Goal: Task Accomplishment & Management: Use online tool/utility

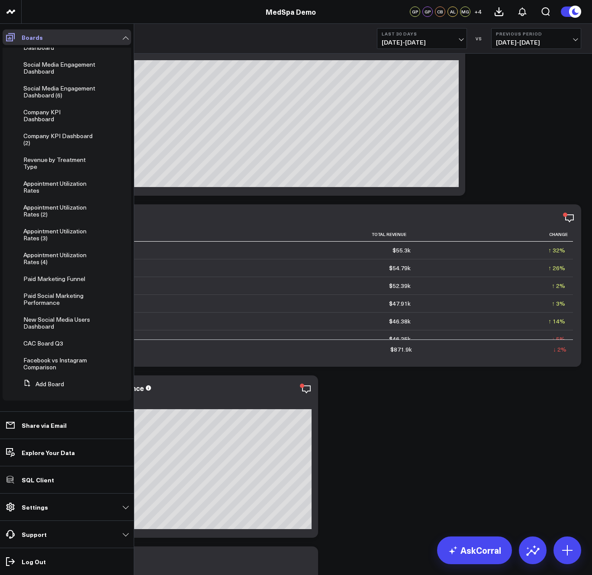
scroll to position [88, 0]
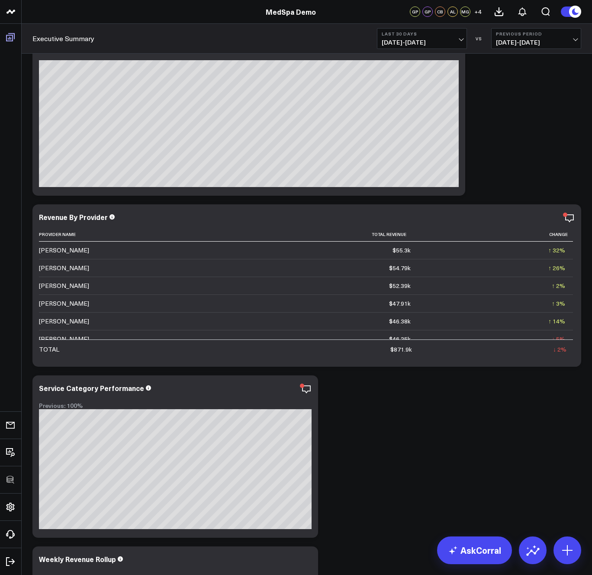
click at [8, 37] on icon at bounding box center [10, 37] width 10 height 10
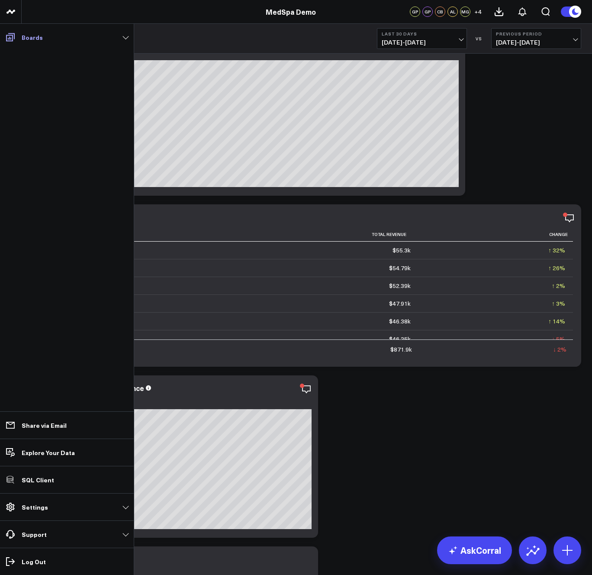
click at [8, 40] on icon at bounding box center [10, 37] width 10 height 10
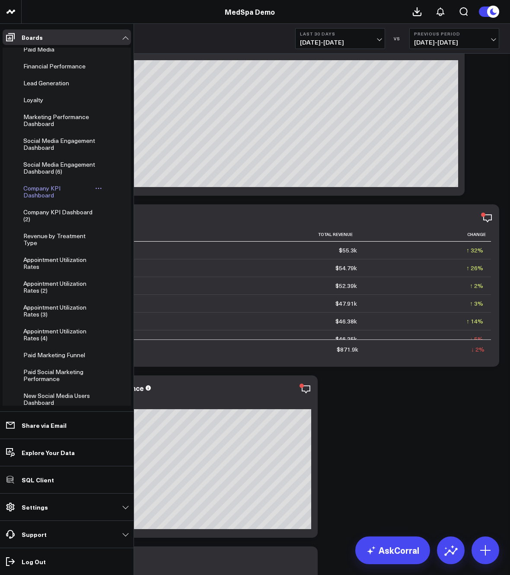
scroll to position [123, 0]
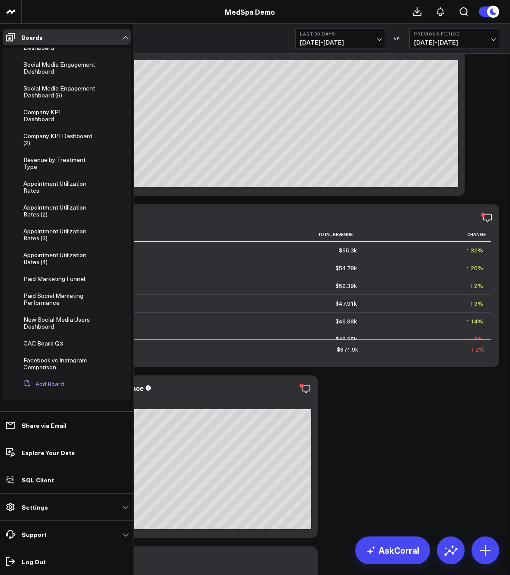
click at [42, 383] on button "Add Board" at bounding box center [42, 384] width 44 height 16
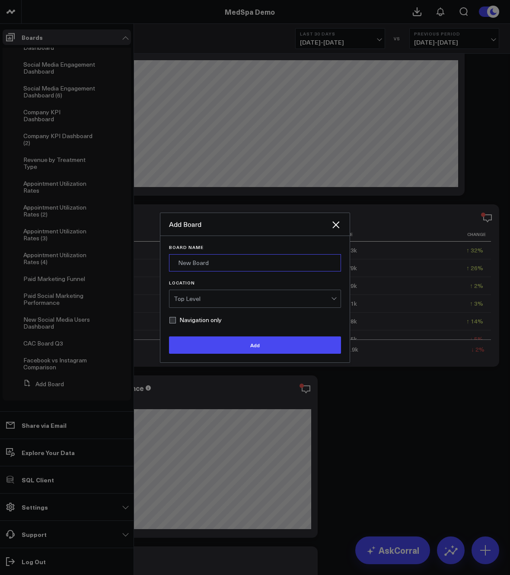
click at [209, 262] on input "Board Name" at bounding box center [255, 262] width 172 height 17
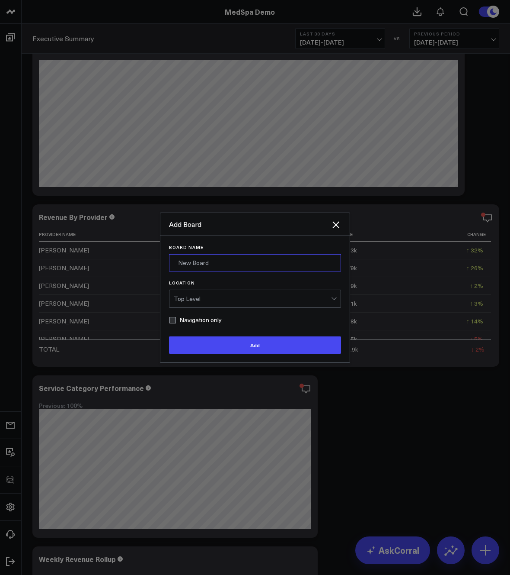
scroll to position [88, 0]
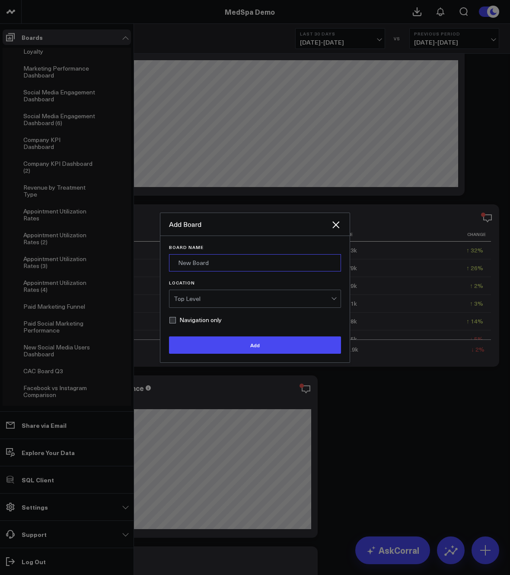
click at [229, 260] on input "Board Name" at bounding box center [255, 262] width 172 height 17
type input "Q2 Customer Acquisition"
click at [212, 298] on div "Top Level" at bounding box center [252, 298] width 157 height 7
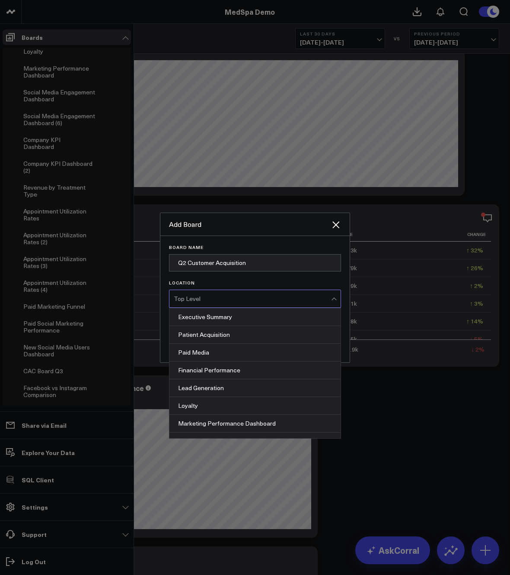
click at [212, 298] on div "Top Level" at bounding box center [252, 298] width 157 height 7
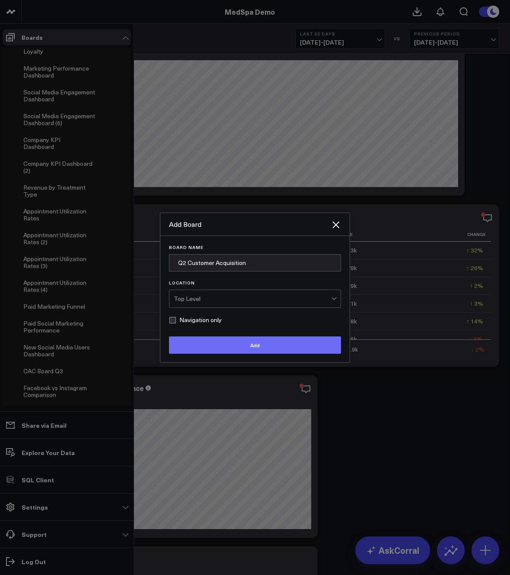
click at [231, 343] on button "Add" at bounding box center [255, 344] width 172 height 17
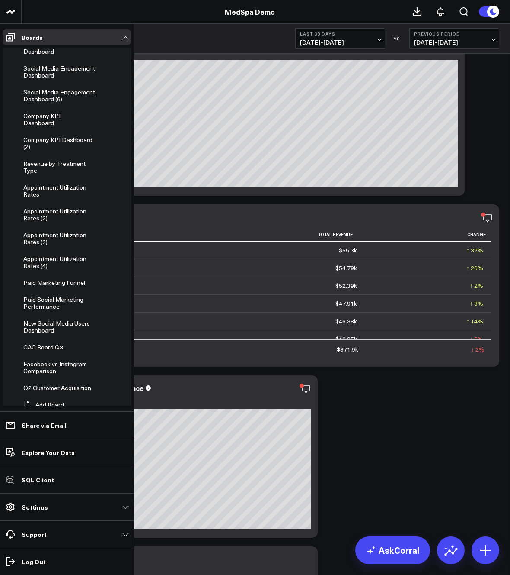
scroll to position [131, 0]
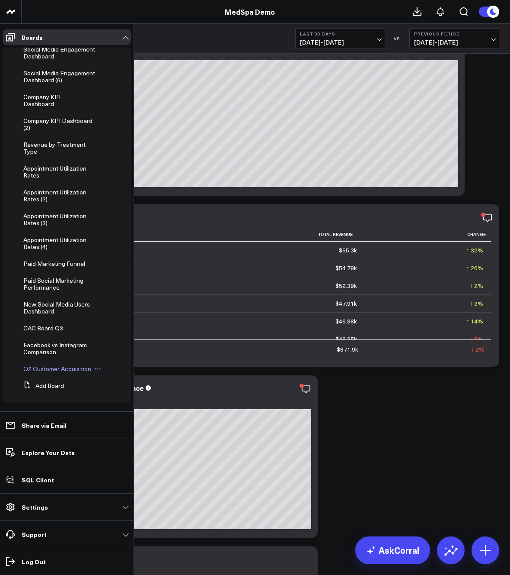
click at [39, 372] on span "Q2 Customer Acquisition" at bounding box center [57, 368] width 68 height 8
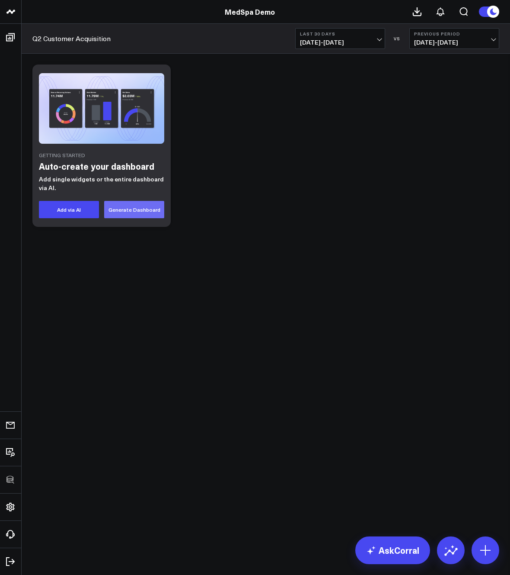
click at [139, 215] on button "Generate Dashboard" at bounding box center [134, 209] width 60 height 17
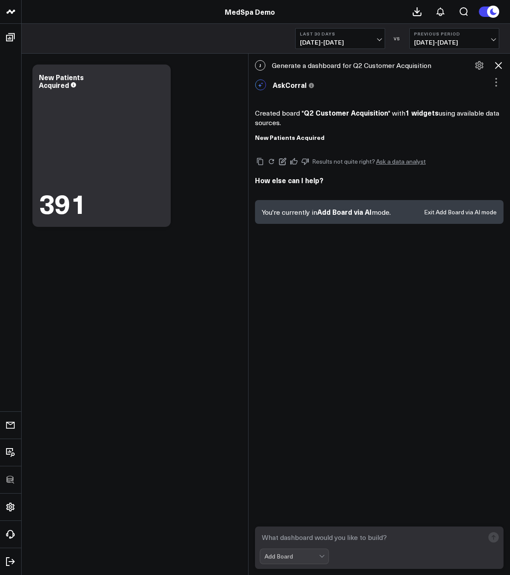
click at [499, 81] on icon at bounding box center [496, 82] width 10 height 10
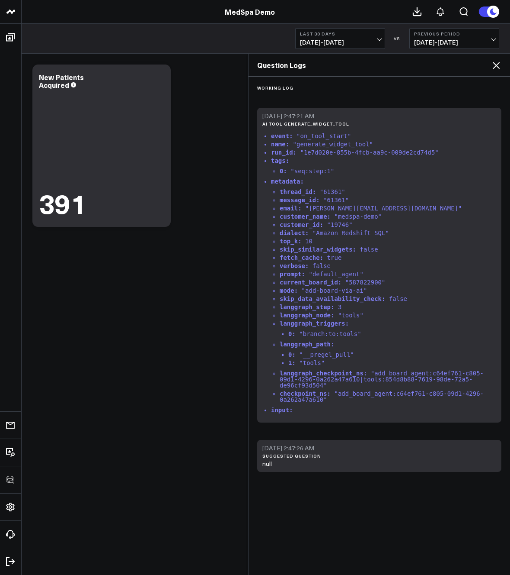
click at [499, 66] on icon at bounding box center [496, 65] width 10 height 10
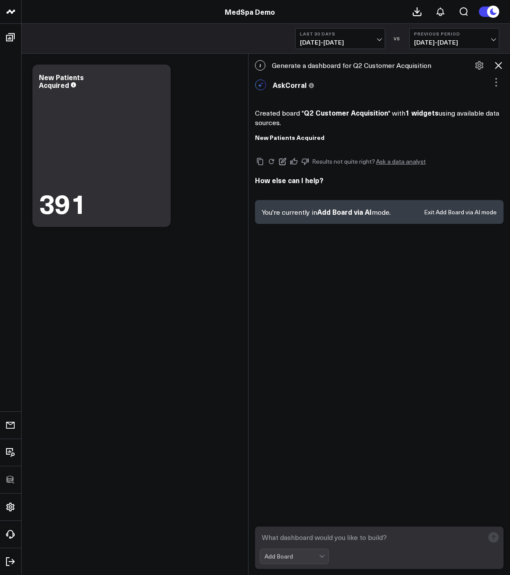
click at [479, 64] on icon at bounding box center [480, 65] width 10 height 10
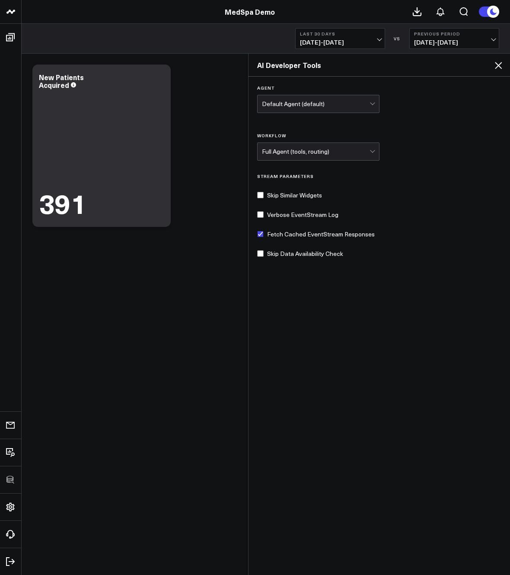
click at [494, 65] on icon at bounding box center [499, 65] width 10 height 10
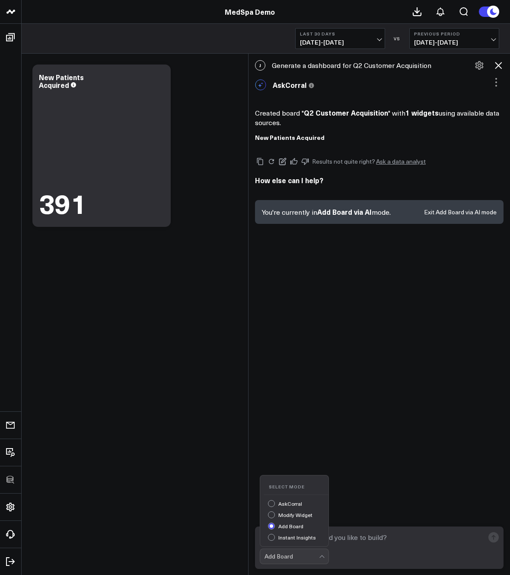
click at [324, 557] on div at bounding box center [322, 556] width 7 height 15
click at [361, 493] on div "J Generate a dashboard for Q2 Customer Acquisition AskCorral This feature is ex…" at bounding box center [380, 314] width 262 height 521
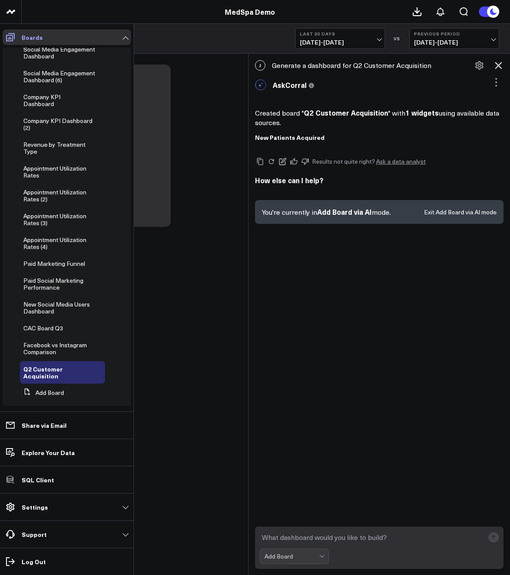
scroll to position [96, 0]
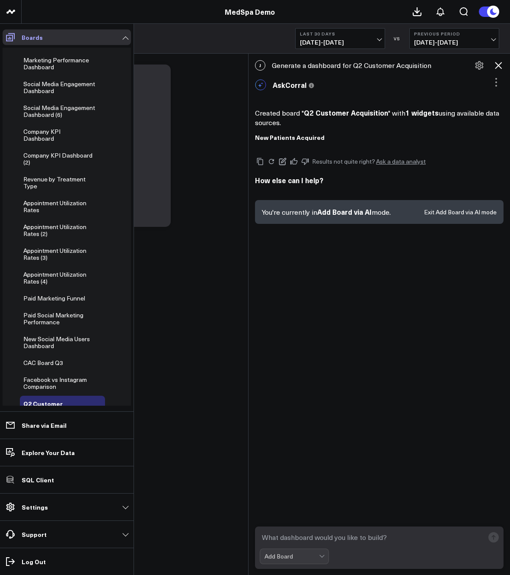
click at [11, 39] on icon at bounding box center [10, 37] width 10 height 10
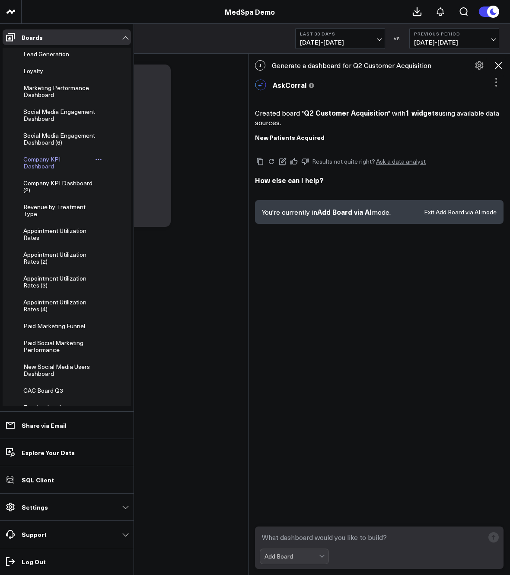
scroll to position [147, 0]
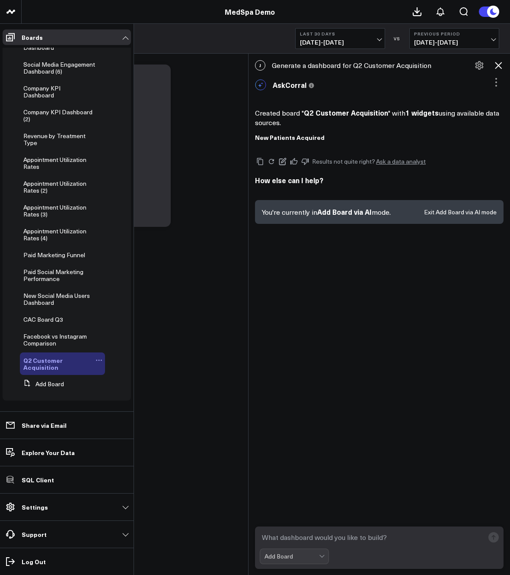
click at [99, 360] on icon at bounding box center [99, 360] width 1 height 1
click at [124, 419] on button "Delete Board" at bounding box center [135, 422] width 70 height 17
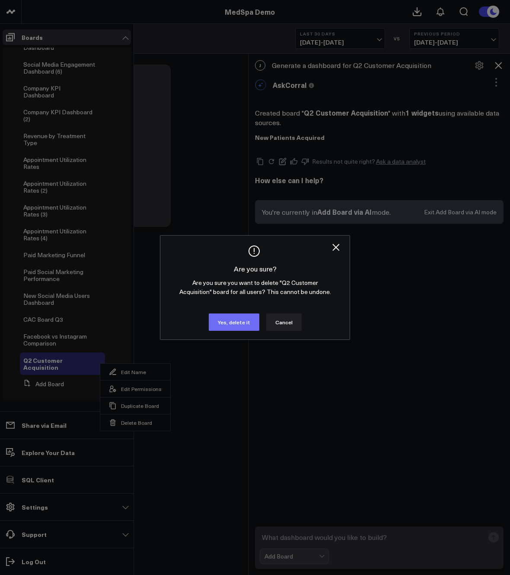
click at [229, 317] on button "Yes, delete it" at bounding box center [234, 321] width 51 height 17
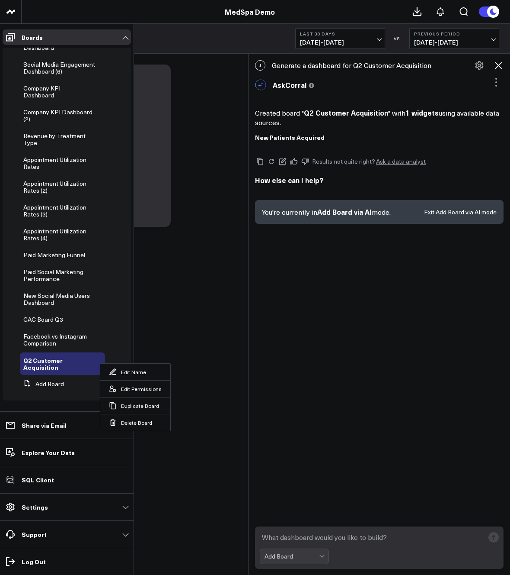
scroll to position [123, 0]
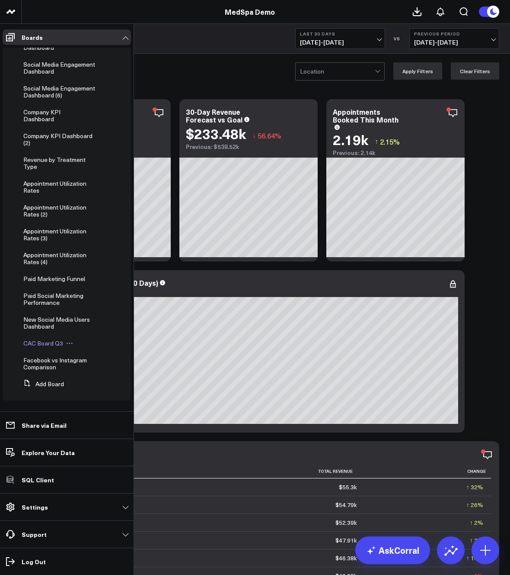
scroll to position [124, 0]
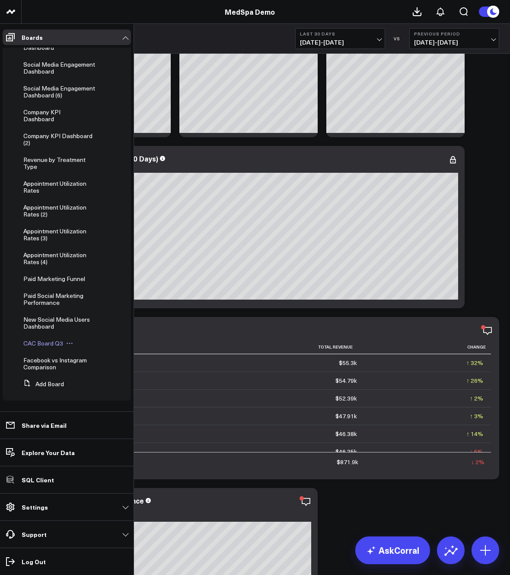
click at [40, 343] on span "CAC Board Q3" at bounding box center [43, 343] width 40 height 8
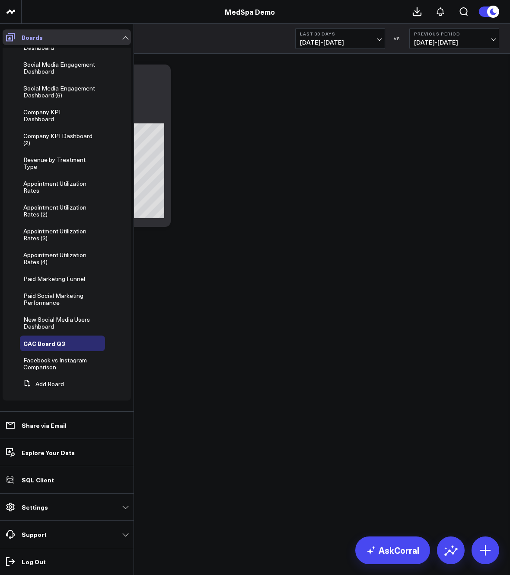
scroll to position [88, 0]
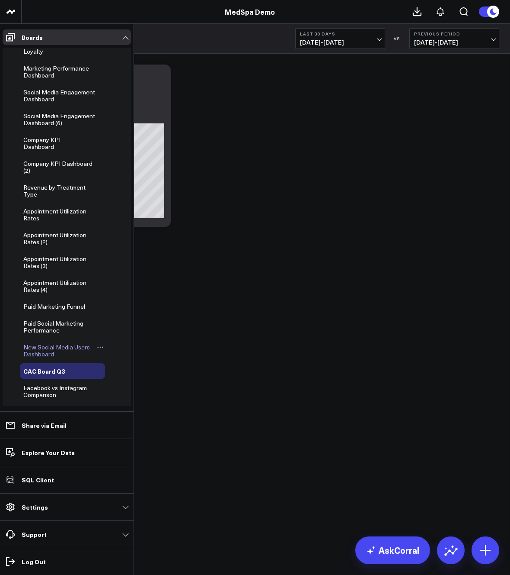
click at [53, 358] on span "New Social Media Users Dashboard" at bounding box center [56, 350] width 67 height 15
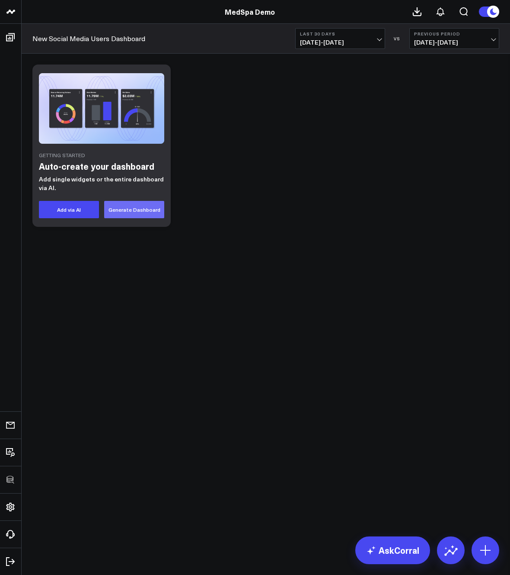
click at [123, 207] on button "Generate Dashboard" at bounding box center [134, 209] width 60 height 17
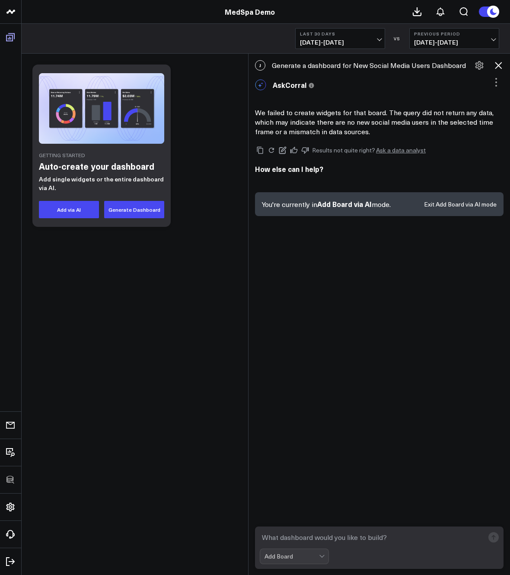
scroll to position [67, 0]
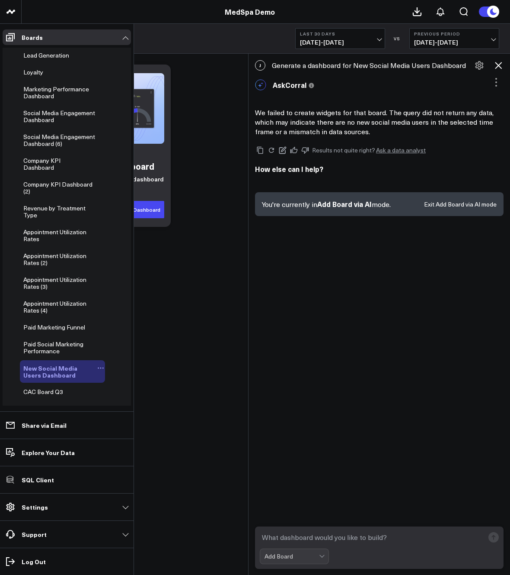
click at [98, 371] on icon at bounding box center [100, 367] width 7 height 7
click at [130, 433] on button "Delete Board" at bounding box center [138, 436] width 70 height 17
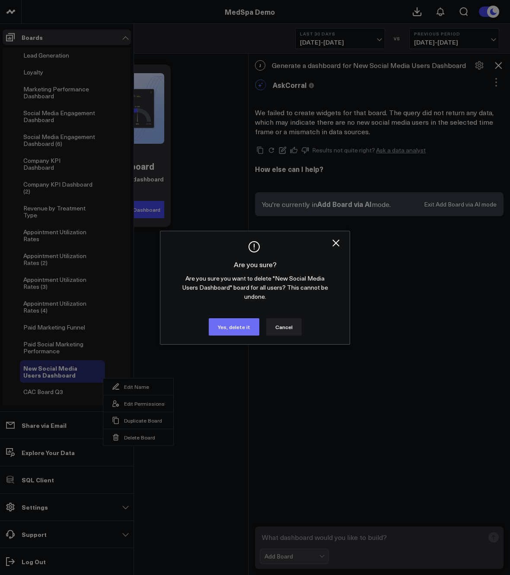
click at [231, 321] on button "Yes, delete it" at bounding box center [234, 326] width 51 height 17
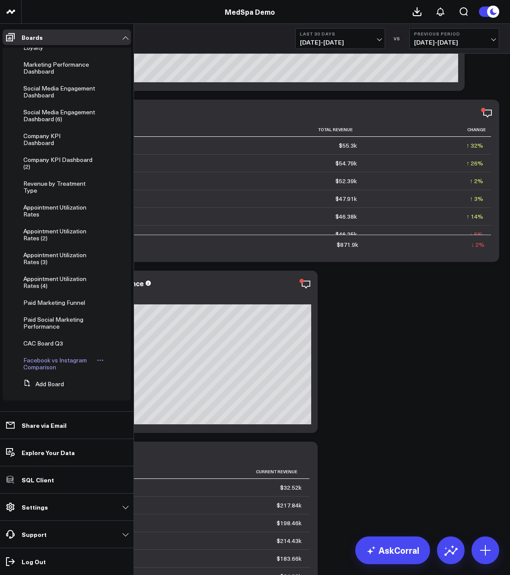
click at [97, 361] on icon at bounding box center [100, 359] width 7 height 7
click at [123, 419] on button "Delete Board" at bounding box center [138, 422] width 70 height 17
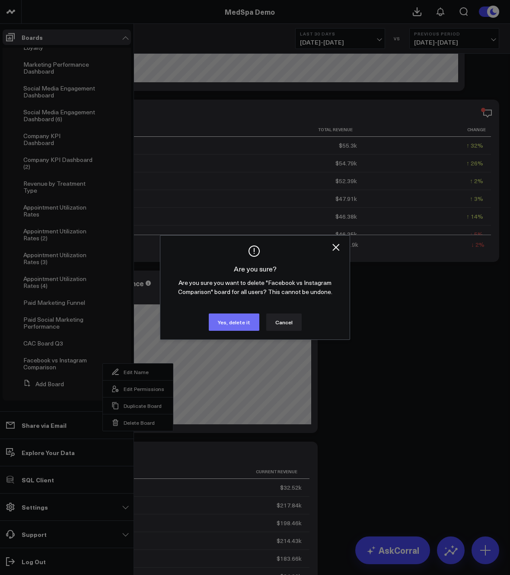
click at [223, 320] on button "Yes, delete it" at bounding box center [234, 321] width 51 height 17
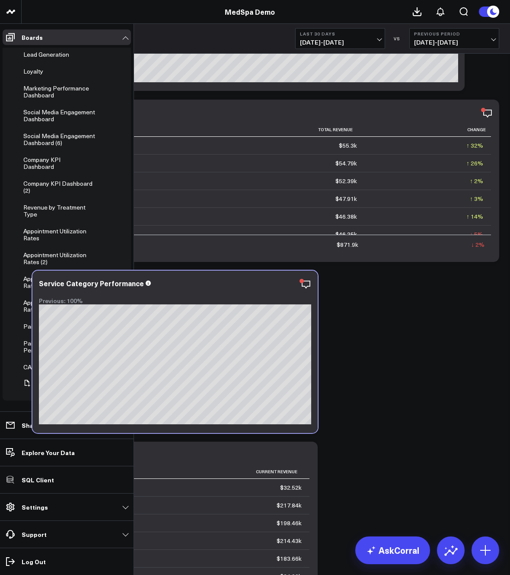
scroll to position [75, 0]
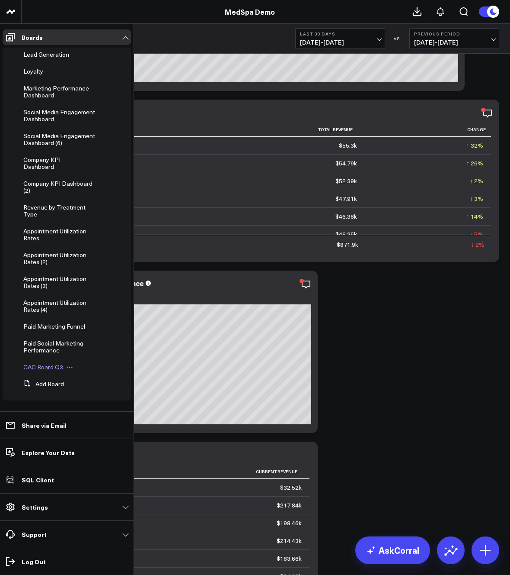
click at [68, 367] on icon at bounding box center [69, 366] width 7 height 7
click at [98, 426] on button "Delete Board" at bounding box center [109, 429] width 70 height 17
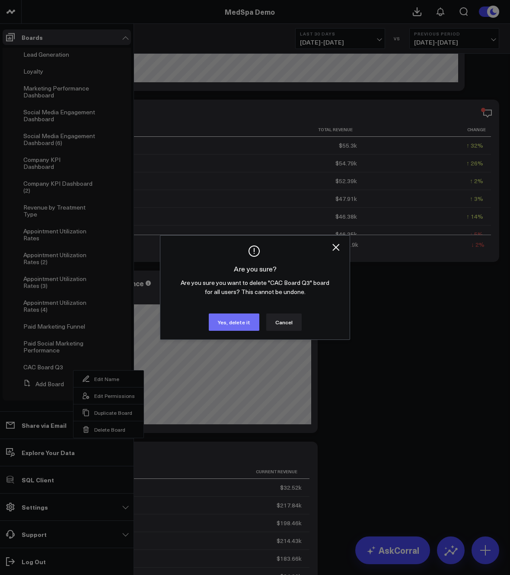
click at [226, 322] on button "Yes, delete it" at bounding box center [234, 321] width 51 height 17
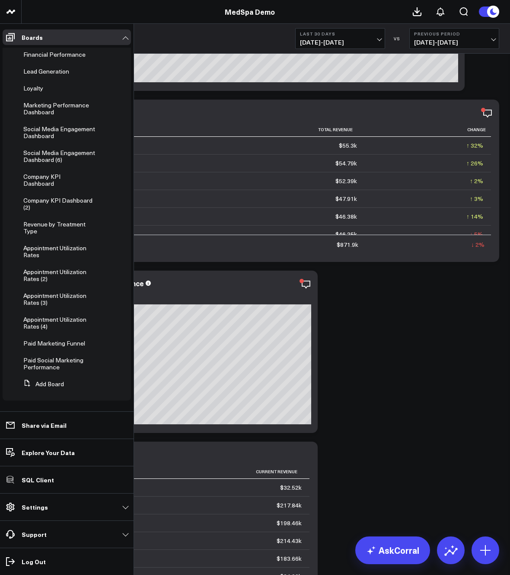
scroll to position [58, 0]
click at [49, 363] on span "Paid Social Marketing Performance" at bounding box center [53, 363] width 60 height 15
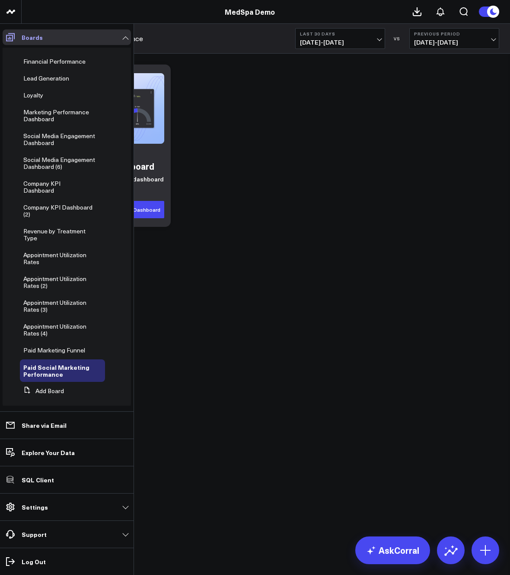
scroll to position [38, 0]
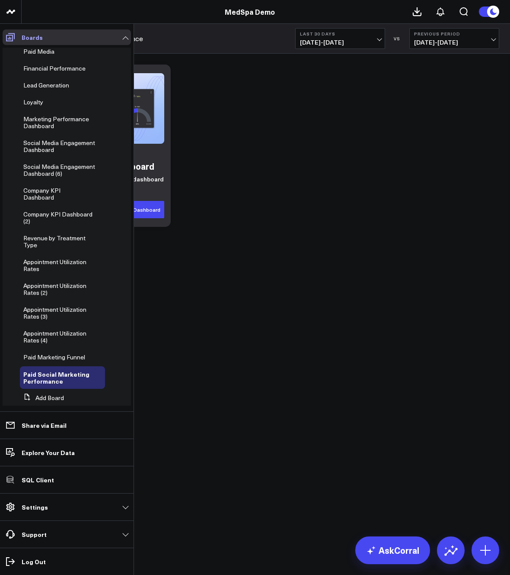
click at [11, 40] on icon at bounding box center [10, 37] width 10 height 10
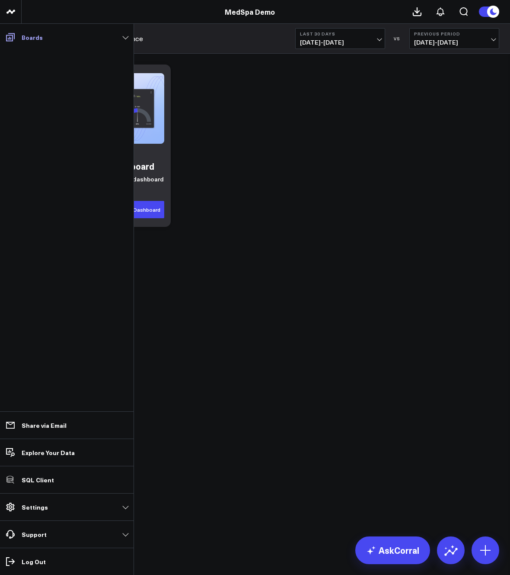
click at [11, 40] on icon at bounding box center [10, 37] width 10 height 10
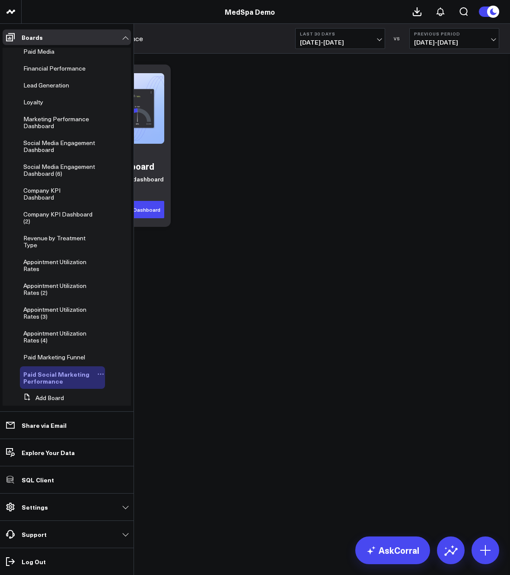
scroll to position [58, 0]
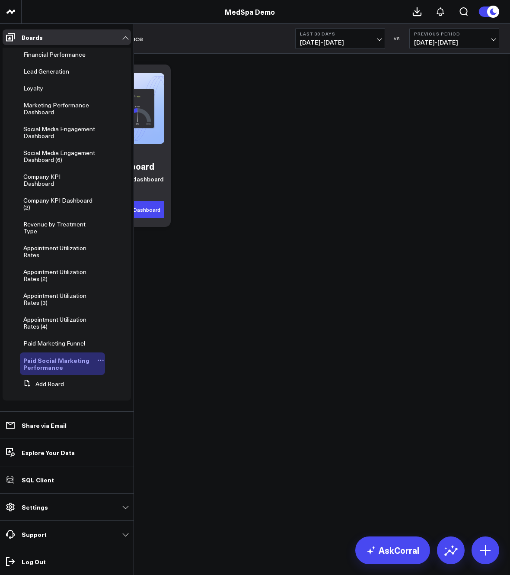
click at [97, 360] on icon at bounding box center [100, 359] width 7 height 7
click at [122, 422] on button "Delete Board" at bounding box center [138, 422] width 70 height 17
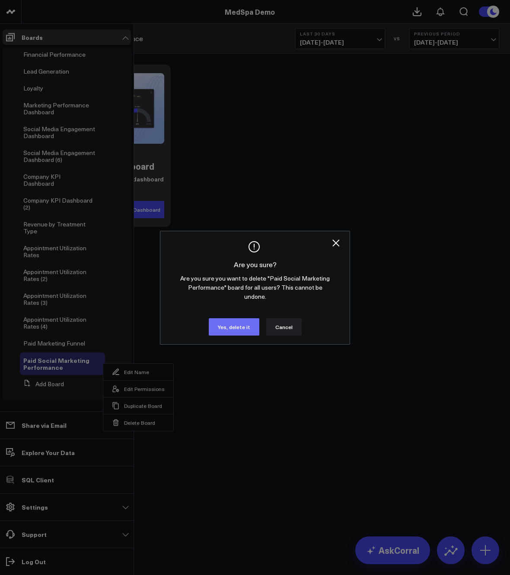
click at [229, 319] on button "Yes, delete it" at bounding box center [234, 326] width 51 height 17
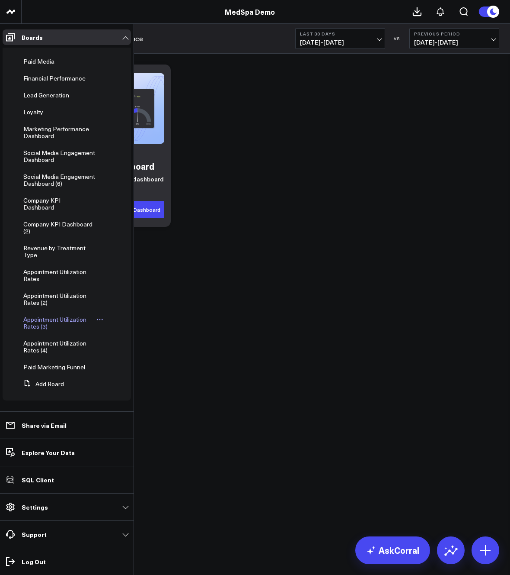
scroll to position [35, 0]
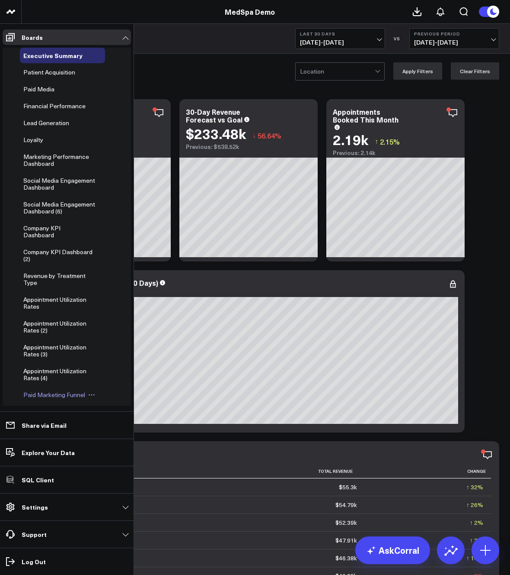
click at [51, 390] on span "Paid Marketing Funnel" at bounding box center [54, 394] width 62 height 8
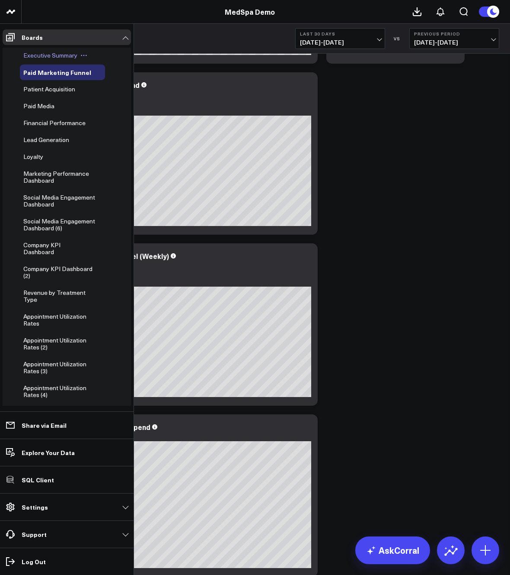
click at [42, 58] on span "Executive Summary" at bounding box center [50, 55] width 54 height 8
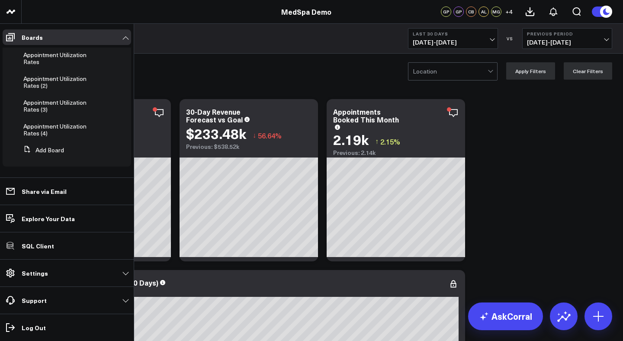
scroll to position [54, 0]
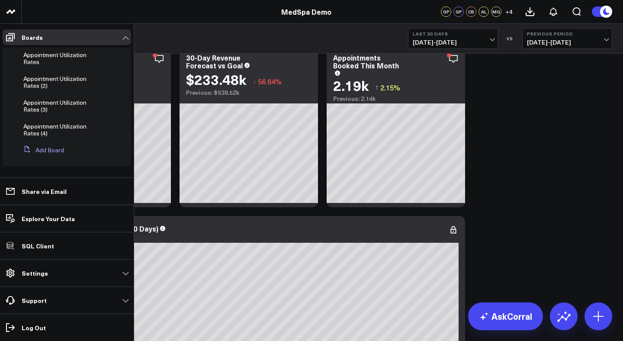
click at [39, 152] on button "Add Board" at bounding box center [42, 150] width 44 height 16
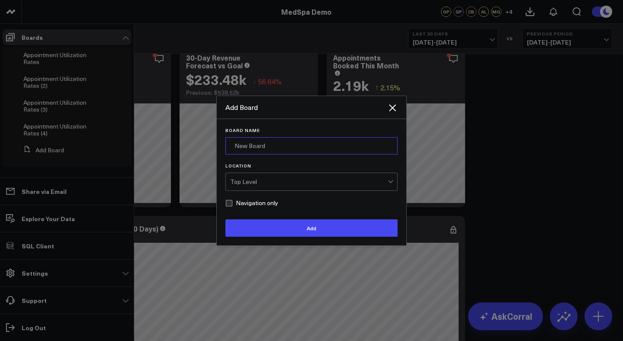
click at [273, 148] on input "Board Name" at bounding box center [311, 145] width 172 height 17
type input "O"
type input "P"
click at [392, 107] on icon "Close" at bounding box center [392, 107] width 7 height 7
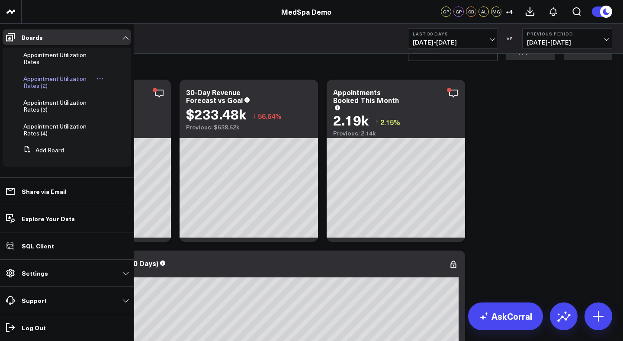
scroll to position [51, 0]
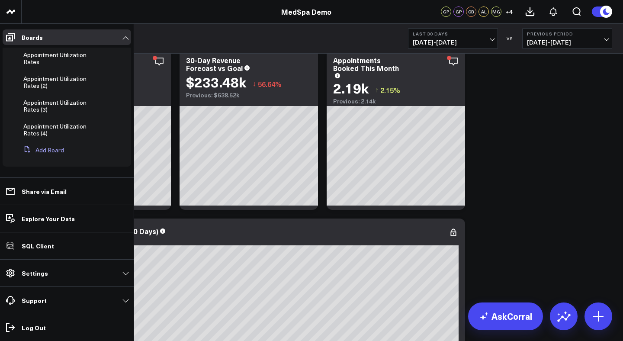
click at [42, 150] on button "Add Board" at bounding box center [42, 150] width 44 height 16
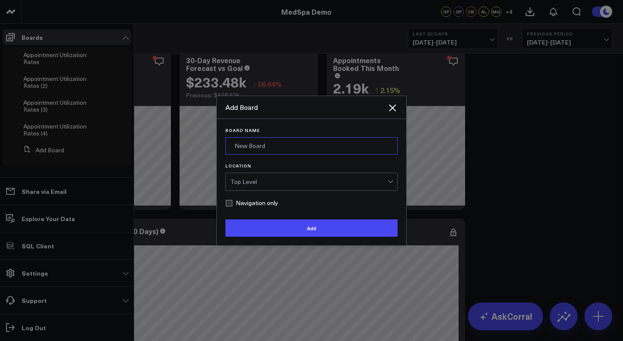
click at [257, 144] on input "Board Name" at bounding box center [311, 145] width 172 height 17
paste input "Q2 Paid Marketing Funnel Dashboard"
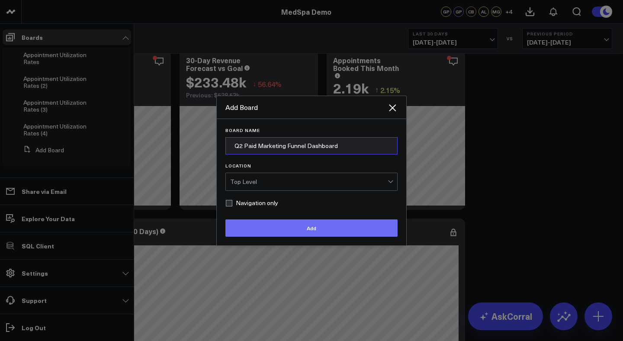
type input "Q2 Paid Marketing Funnel Dashboard"
click at [257, 232] on button "Add" at bounding box center [311, 227] width 172 height 17
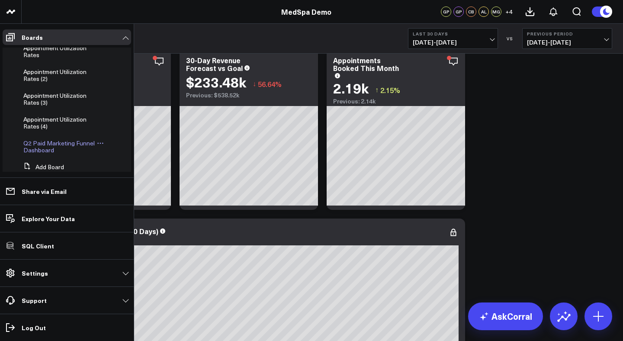
scroll to position [292, 0]
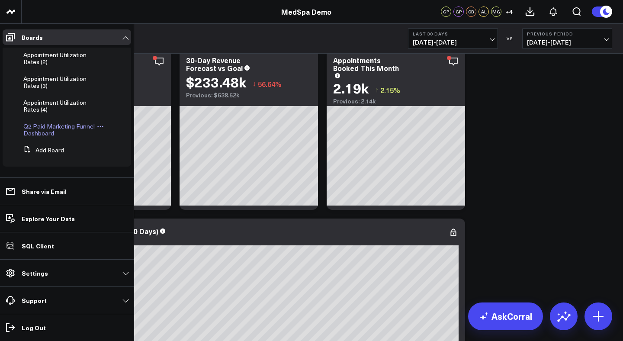
click at [62, 127] on span "Q2 Paid Marketing Funnel Dashboard" at bounding box center [58, 129] width 71 height 15
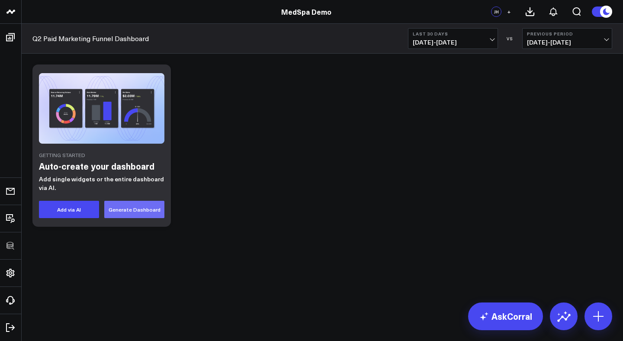
click at [150, 211] on button "Generate Dashboard" at bounding box center [134, 209] width 60 height 17
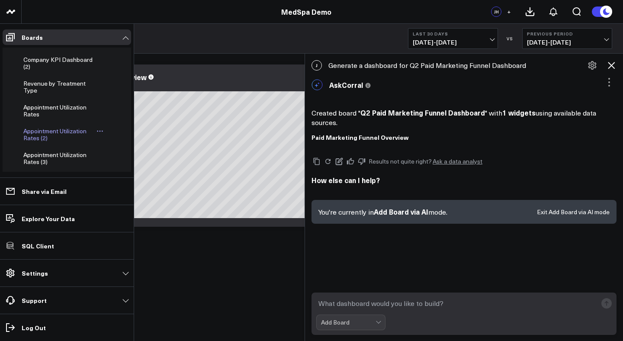
scroll to position [292, 0]
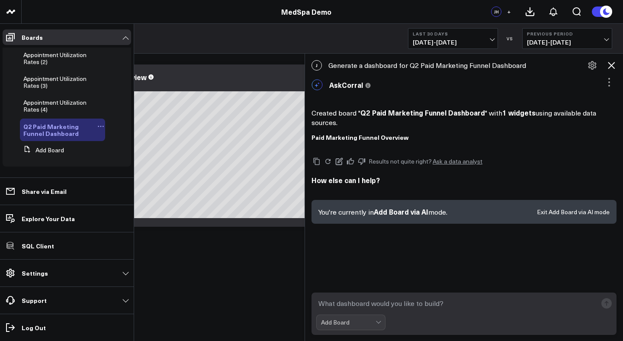
click at [97, 127] on icon at bounding box center [100, 126] width 7 height 7
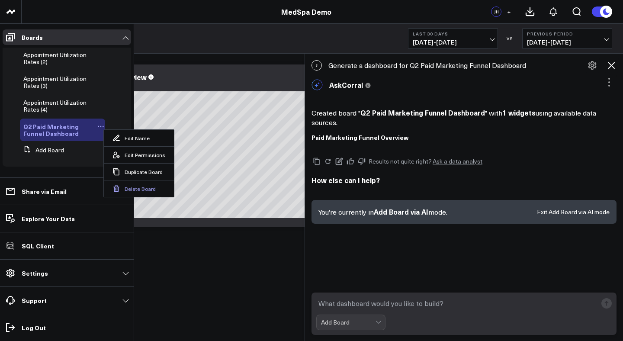
click at [127, 187] on button "Delete Board" at bounding box center [139, 188] width 70 height 17
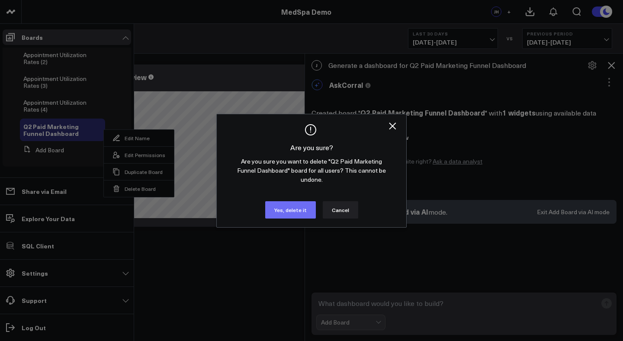
click at [282, 212] on button "Yes, delete it" at bounding box center [290, 209] width 51 height 17
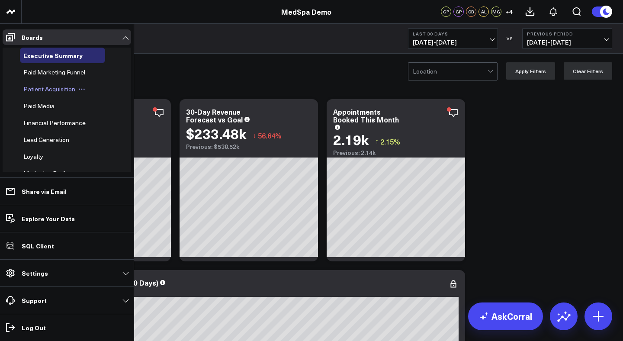
click at [48, 72] on span "Paid Marketing Funnel" at bounding box center [54, 72] width 62 height 8
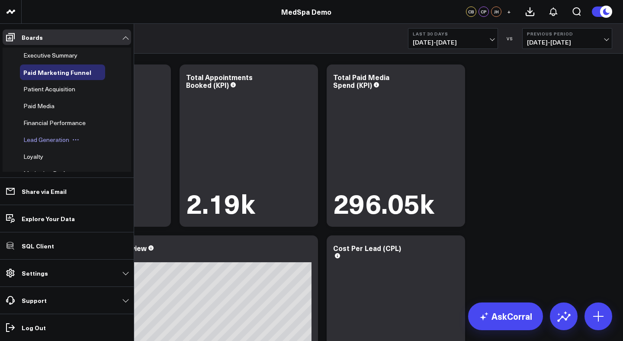
click at [55, 145] on div "Lead Generation" at bounding box center [62, 140] width 85 height 16
click at [54, 138] on span "Lead Generation" at bounding box center [46, 139] width 46 height 8
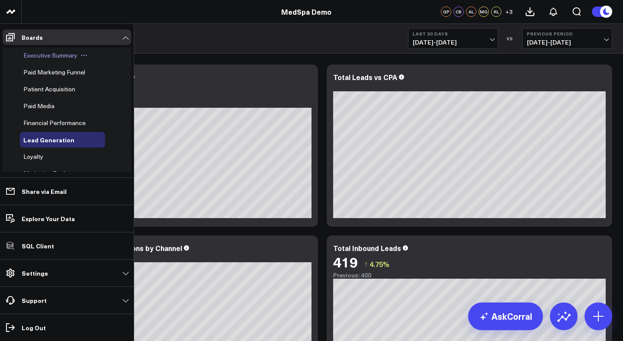
click at [53, 55] on span "Executive Summary" at bounding box center [50, 55] width 54 height 8
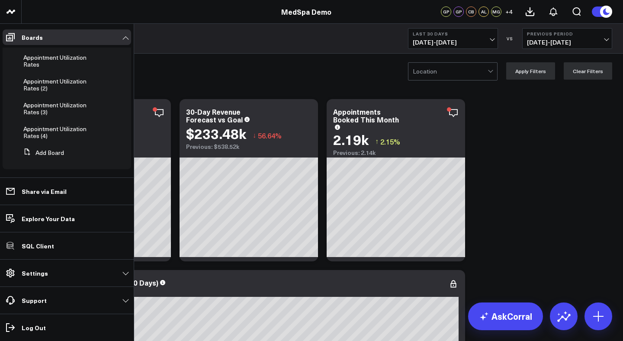
scroll to position [268, 0]
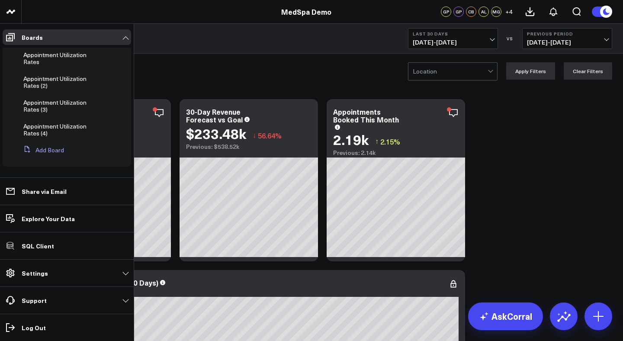
click at [45, 150] on button "Add Board" at bounding box center [42, 150] width 44 height 16
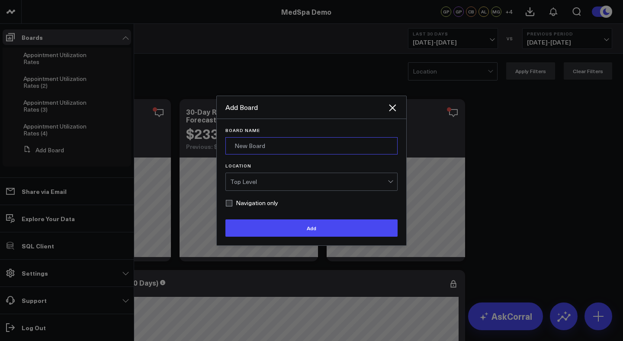
click at [262, 147] on input "Board Name" at bounding box center [311, 145] width 172 height 17
paste input "Lead Generation Dashboard"
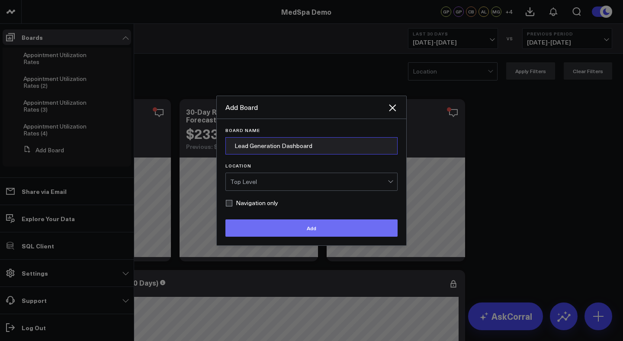
type input "Lead Generation Dashboard"
click at [263, 225] on button "Add" at bounding box center [311, 227] width 172 height 17
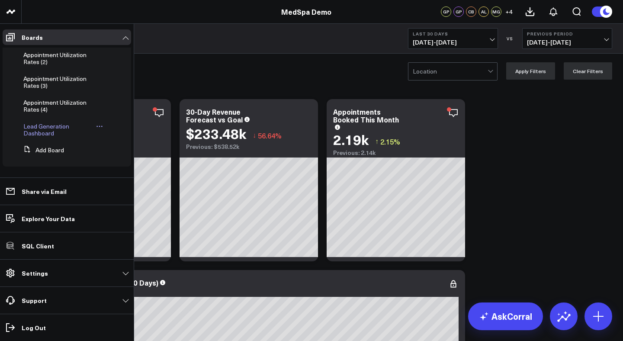
scroll to position [292, 0]
click at [50, 132] on span "Lead Generation Dashboard" at bounding box center [46, 129] width 46 height 15
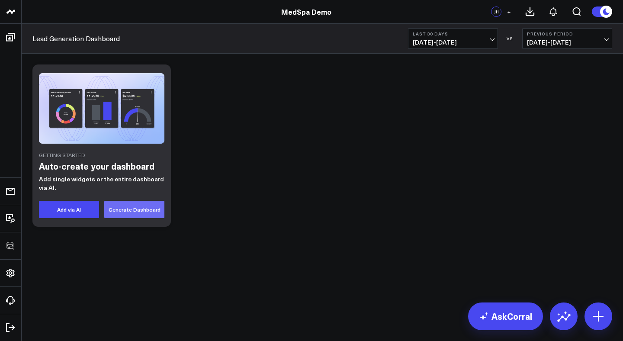
click at [134, 206] on button "Generate Dashboard" at bounding box center [134, 209] width 60 height 17
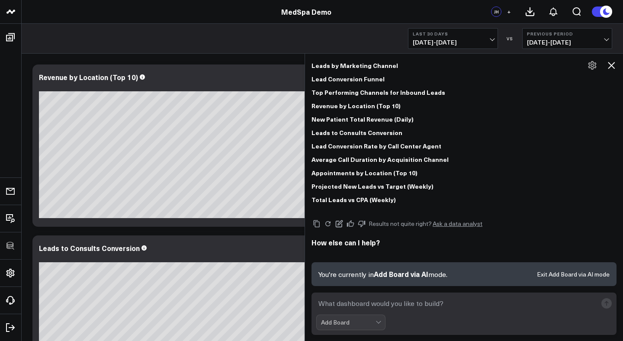
scroll to position [83, 0]
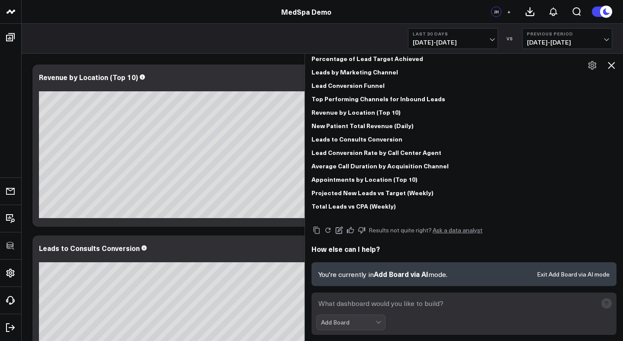
click at [614, 67] on icon at bounding box center [611, 65] width 10 height 10
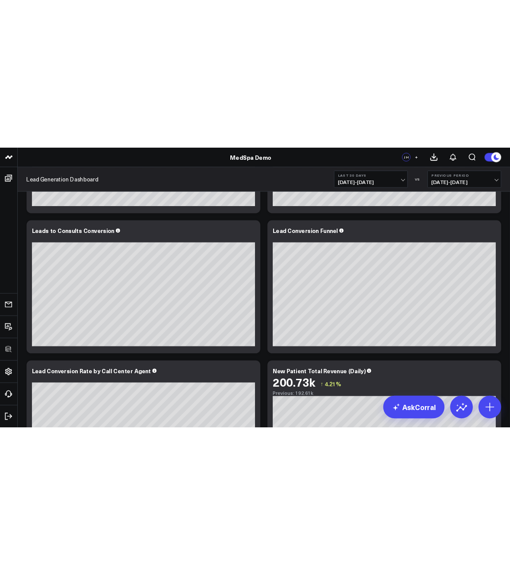
scroll to position [0, 0]
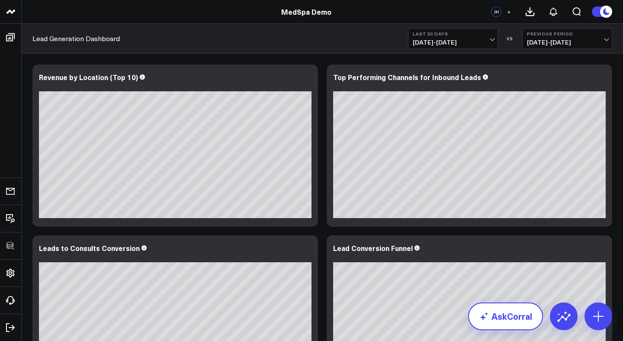
click at [468, 330] on link "AskCorral" at bounding box center [505, 316] width 75 height 28
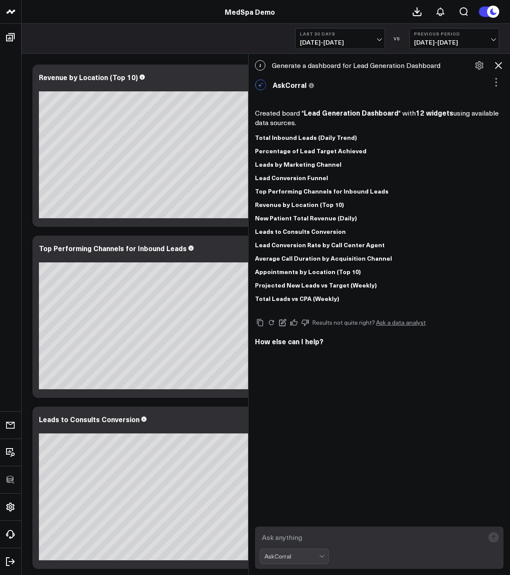
click at [500, 65] on icon at bounding box center [499, 65] width 10 height 10
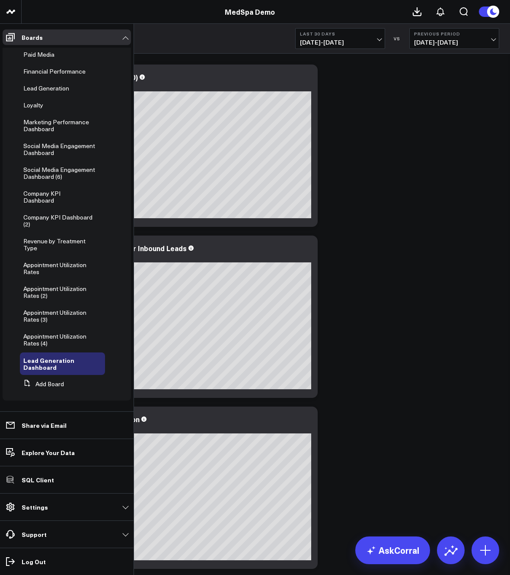
scroll to position [48, 0]
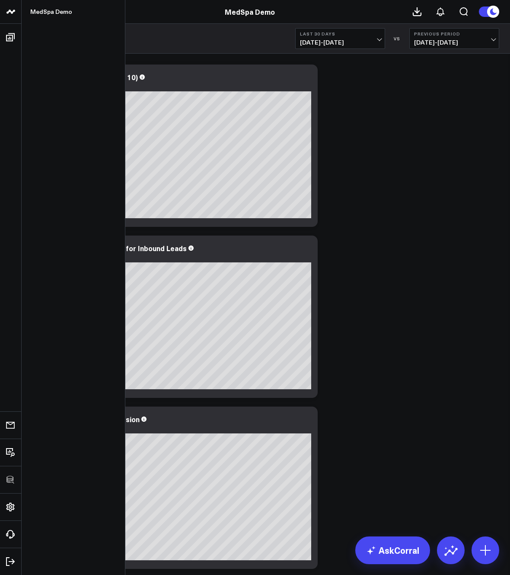
click at [13, 11] on icon at bounding box center [12, 12] width 4 height 4
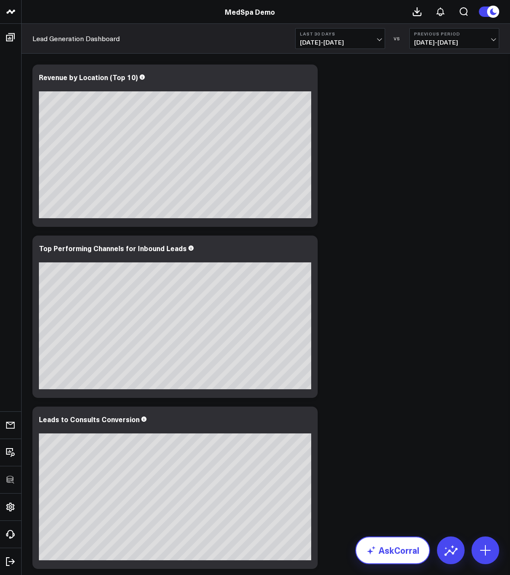
click at [395, 551] on link "AskCorral" at bounding box center [393, 550] width 75 height 28
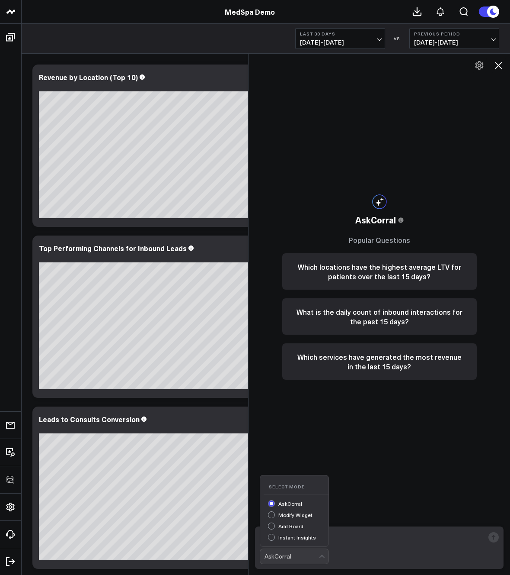
click at [278, 559] on div "AskCorral" at bounding box center [292, 555] width 55 height 7
click at [295, 556] on div "AskCorral" at bounding box center [292, 555] width 55 height 7
click at [295, 527] on div "Add Board" at bounding box center [298, 526] width 61 height 9
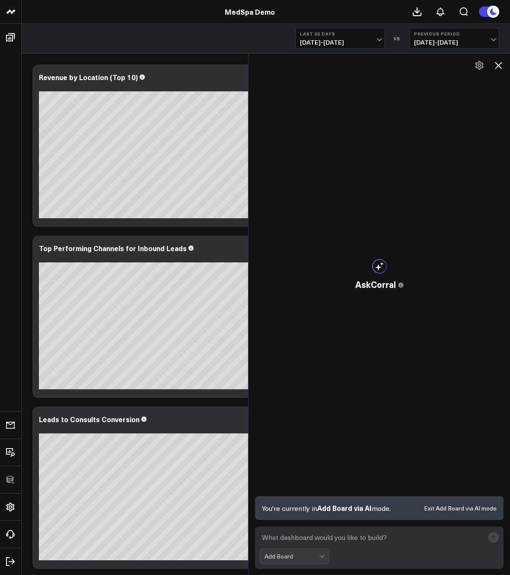
click at [324, 555] on div at bounding box center [322, 556] width 7 height 15
click at [299, 528] on div "Add Board" at bounding box center [298, 526] width 61 height 9
click at [498, 64] on icon at bounding box center [499, 65] width 10 height 10
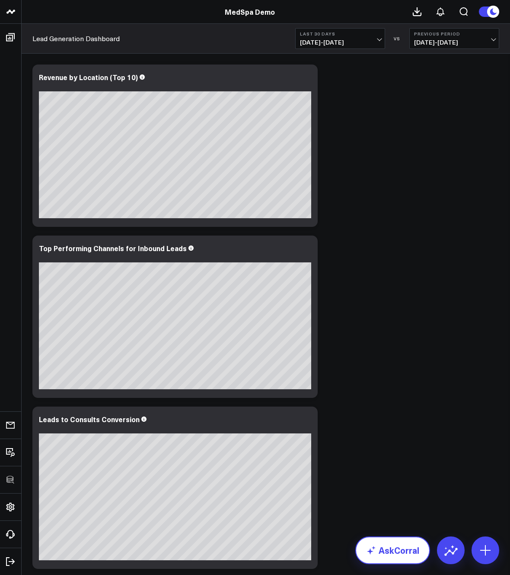
click at [377, 551] on icon at bounding box center [371, 550] width 10 height 10
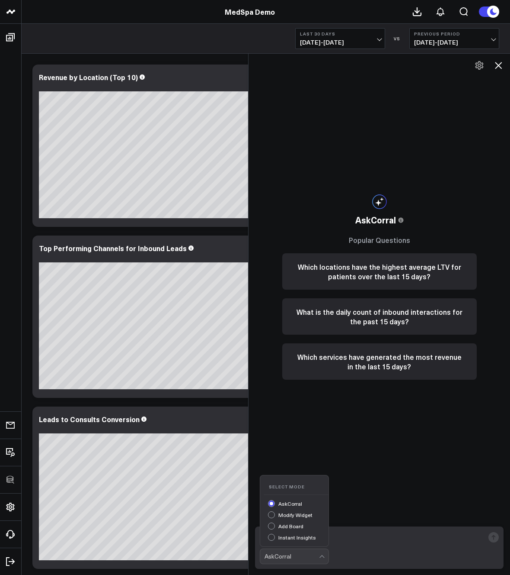
click at [322, 556] on div at bounding box center [322, 557] width 5 height 5
click at [302, 526] on div "Add Board" at bounding box center [298, 526] width 61 height 9
